Goal: Navigation & Orientation: Find specific page/section

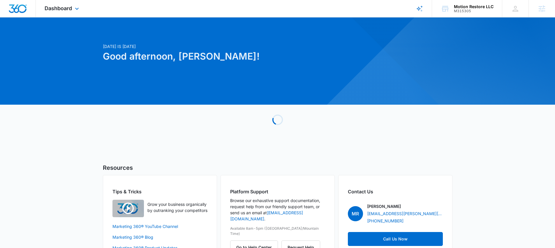
click at [82, 13] on div "Dashboard Apps Reputation Forms CRM Email Social Content Ads Intelligence Files…" at bounding box center [62, 8] width 53 height 17
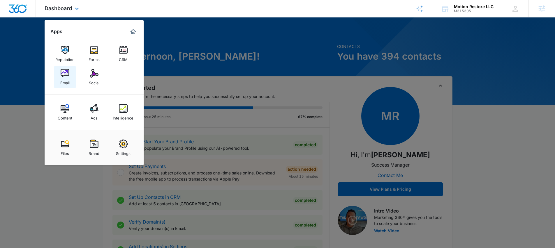
click at [63, 77] on img at bounding box center [65, 73] width 9 height 9
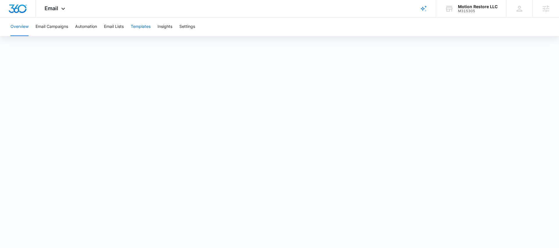
click at [137, 26] on button "Templates" at bounding box center [141, 26] width 20 height 19
click at [51, 12] on div "Email Apps Reputation Forms CRM Email Social Content Ads Intelligence Files Bra…" at bounding box center [56, 8] width 40 height 17
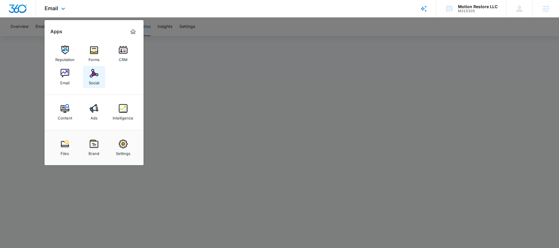
click at [101, 73] on link "Social" at bounding box center [94, 77] width 22 height 22
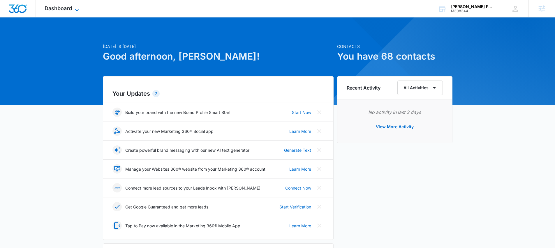
click at [50, 6] on span "Dashboard" at bounding box center [58, 8] width 27 height 6
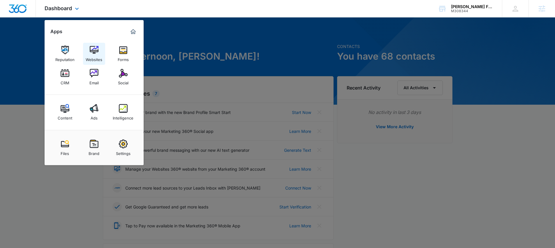
click at [93, 49] on img at bounding box center [94, 50] width 9 height 9
